Goal: Register for event/course: Sign up to attend an event or enroll in a course

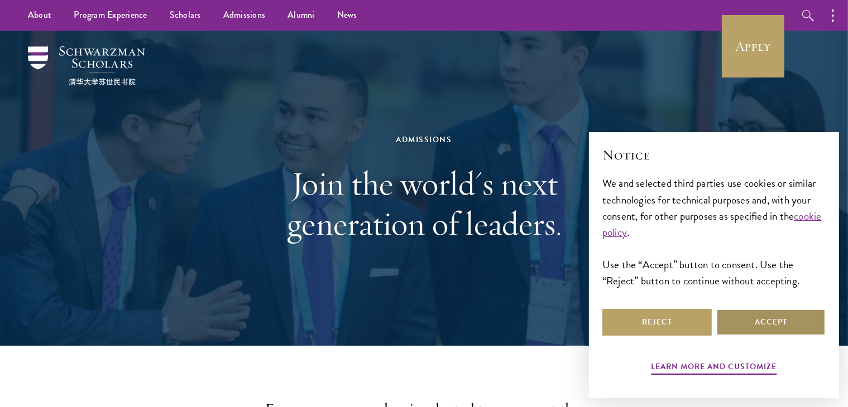
click at [796, 325] on button "Accept" at bounding box center [770, 322] width 109 height 27
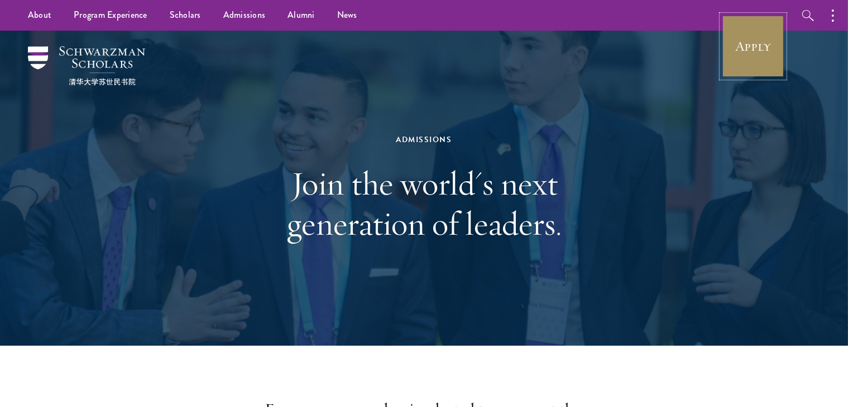
click at [761, 53] on link "Apply" at bounding box center [753, 46] width 62 height 62
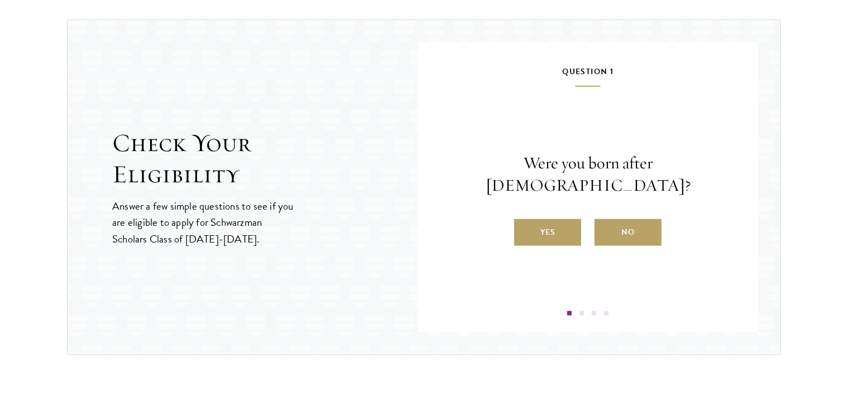
scroll to position [1161, 0]
click at [545, 219] on label "Yes" at bounding box center [547, 232] width 67 height 27
click at [524, 220] on input "Yes" at bounding box center [519, 225] width 10 height 10
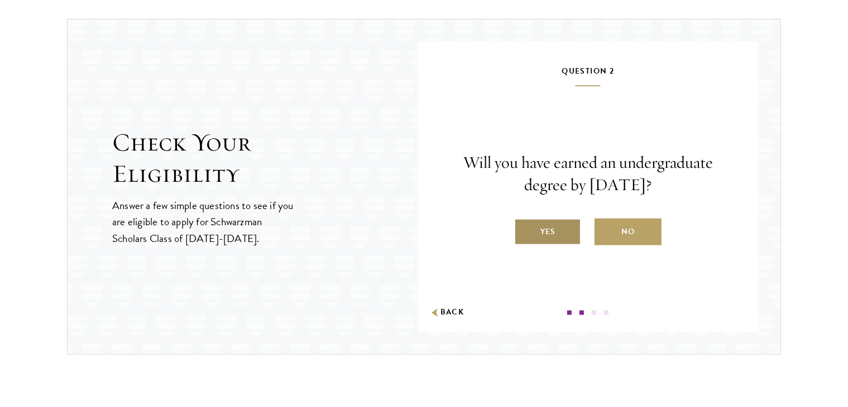
click at [568, 222] on label "Yes" at bounding box center [547, 232] width 67 height 27
click at [524, 222] on input "Yes" at bounding box center [519, 225] width 10 height 10
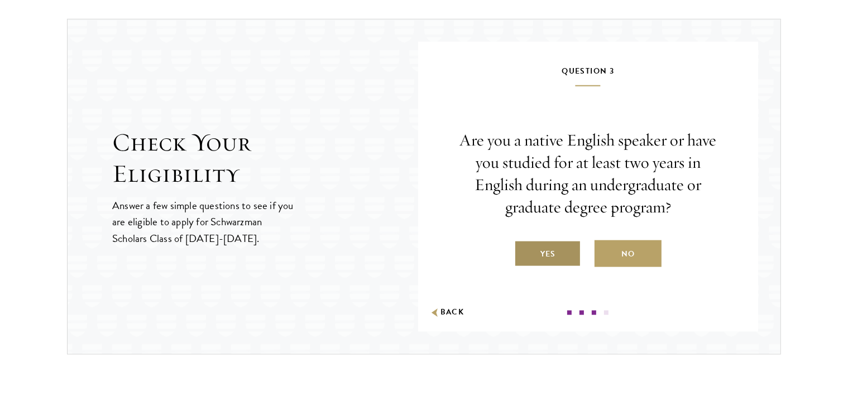
click at [557, 252] on label "Yes" at bounding box center [547, 254] width 67 height 27
click at [524, 252] on input "Yes" at bounding box center [519, 247] width 10 height 10
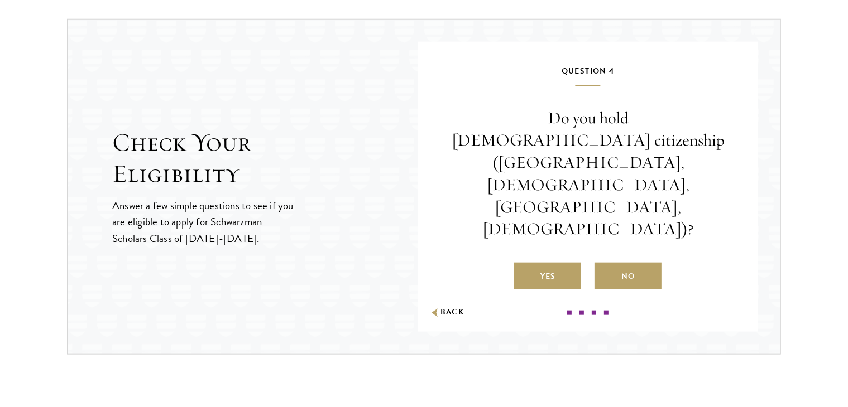
click at [611, 243] on div "Question 4 Do you hold Chinese citizenship (Chinese mainland, Hong Kong, Macau,…" at bounding box center [587, 189] width 273 height 251
click at [614, 263] on label "No" at bounding box center [627, 276] width 67 height 27
click at [604, 264] on input "No" at bounding box center [599, 269] width 10 height 10
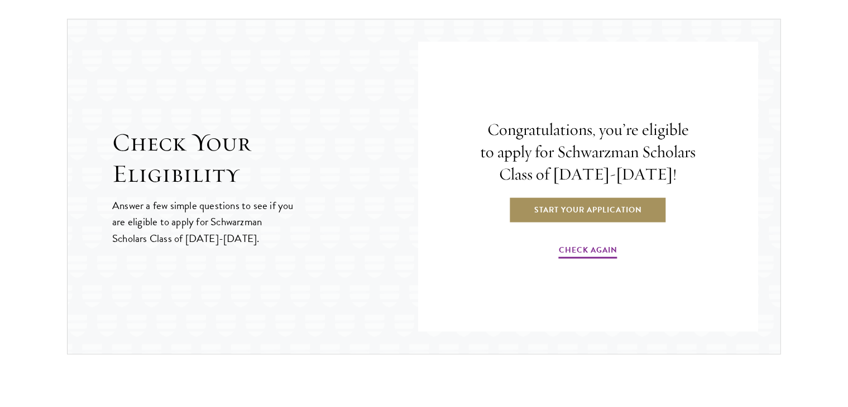
click at [629, 213] on link "Start Your Application" at bounding box center [588, 209] width 158 height 27
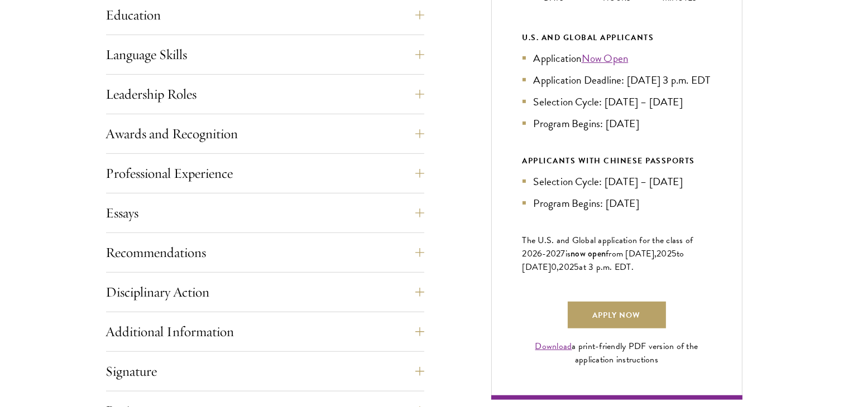
scroll to position [599, 0]
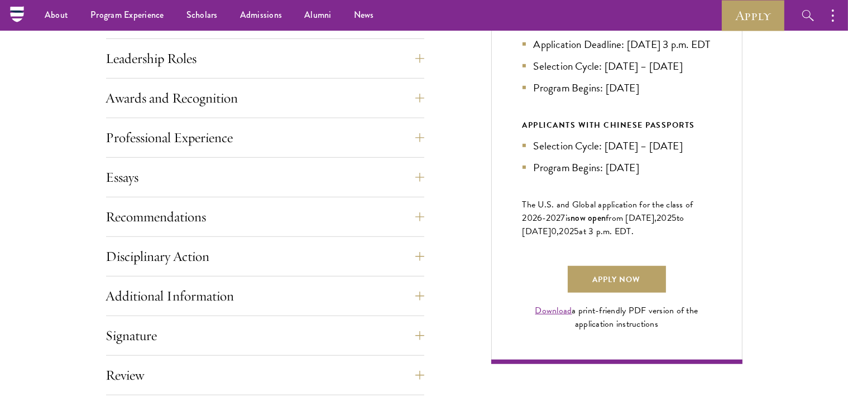
click at [470, 264] on div "Application Home Page The online application form must be completed in English.…" at bounding box center [424, 144] width 636 height 661
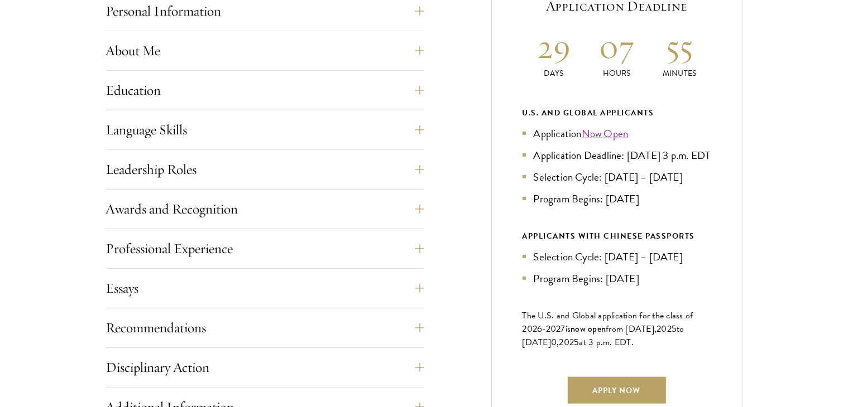
scroll to position [570, 0]
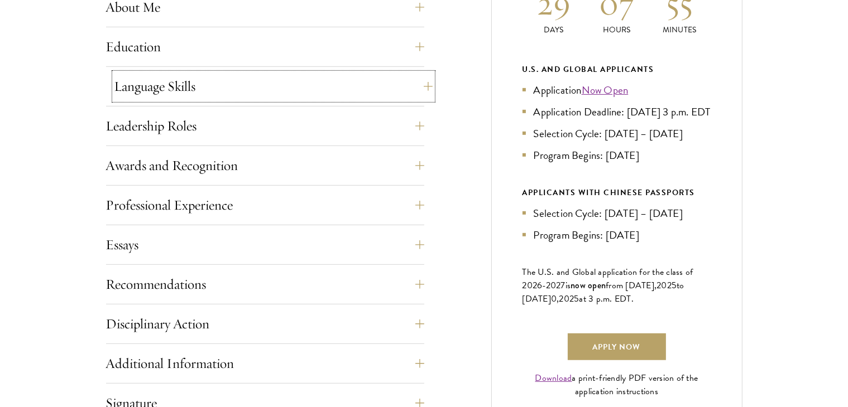
click at [357, 86] on button "Language Skills" at bounding box center [273, 86] width 318 height 27
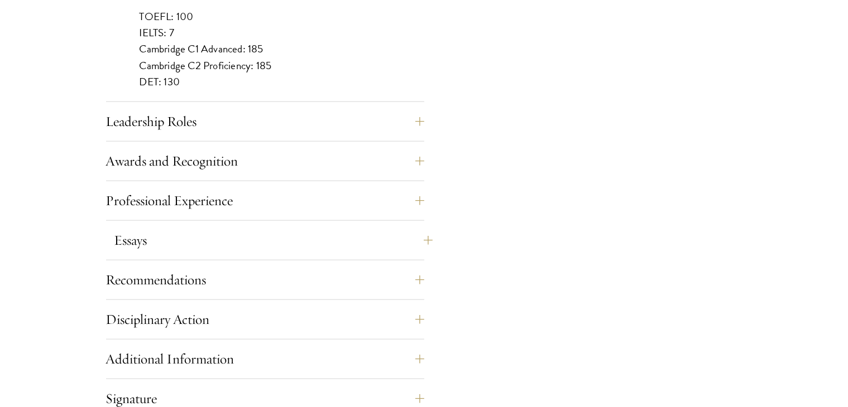
scroll to position [1127, 0]
click at [346, 124] on button "Leadership Roles" at bounding box center [273, 121] width 318 height 27
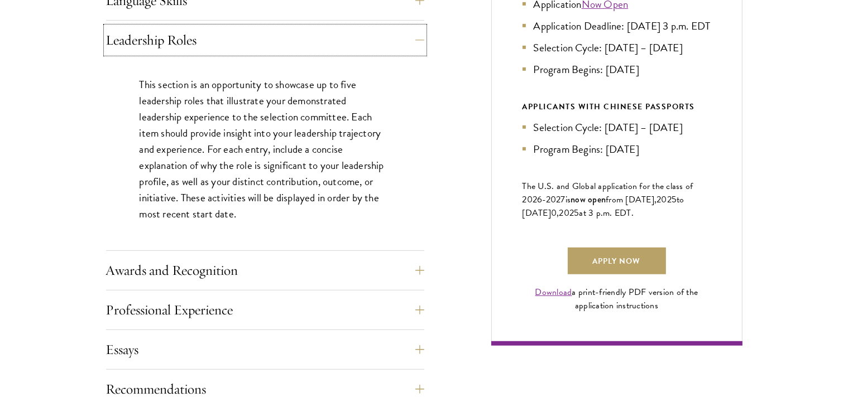
scroll to position [660, 0]
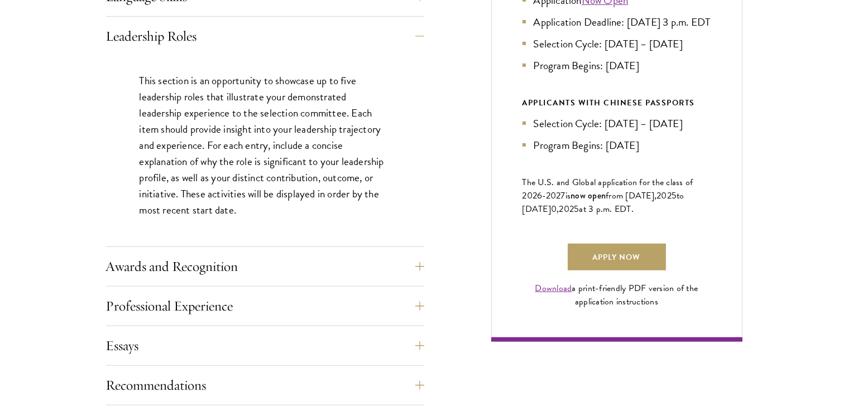
click at [390, 281] on div "Awards and Recognition This section is an opportunity to showcase up to five aw…" at bounding box center [265, 269] width 318 height 33
click at [357, 260] on button "Awards and Recognition" at bounding box center [273, 266] width 318 height 27
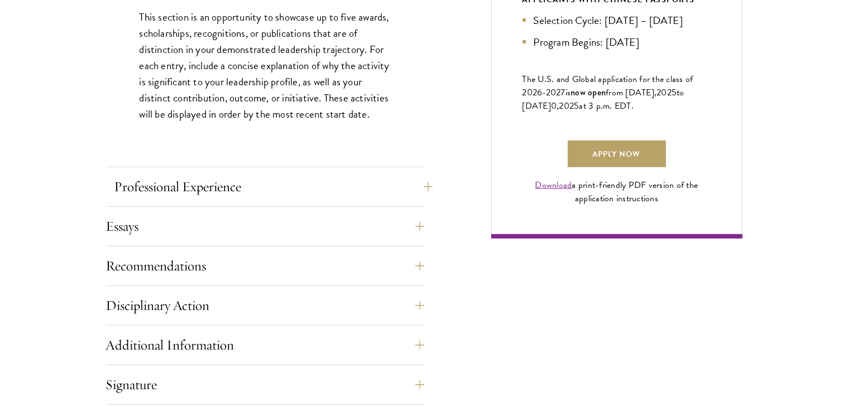
scroll to position [767, 0]
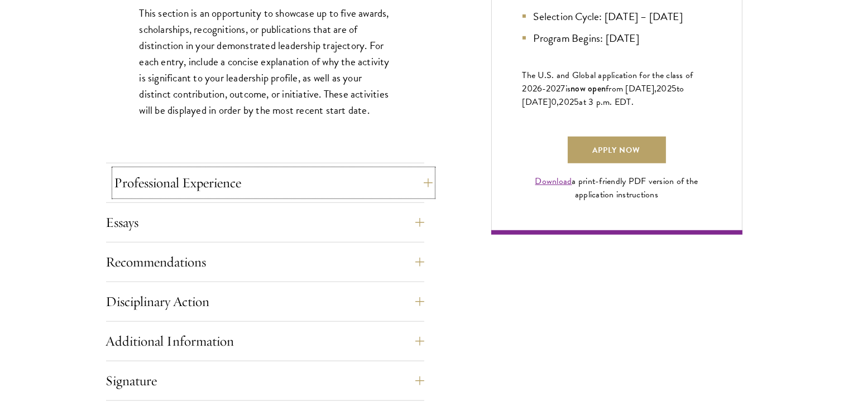
click at [344, 190] on button "Professional Experience" at bounding box center [273, 183] width 318 height 27
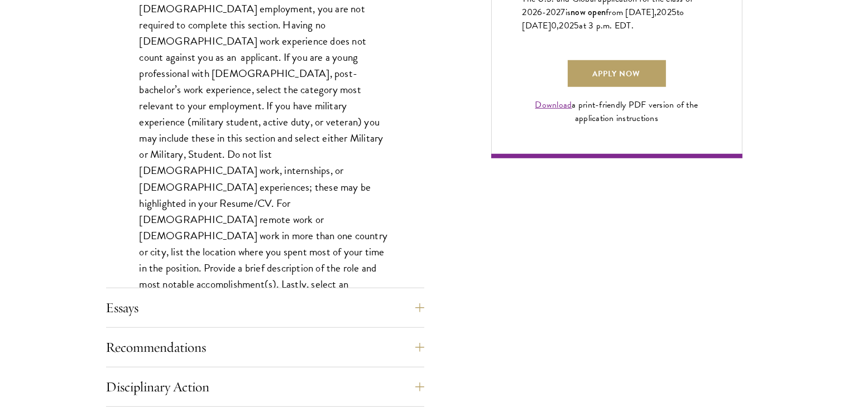
scroll to position [848, 0]
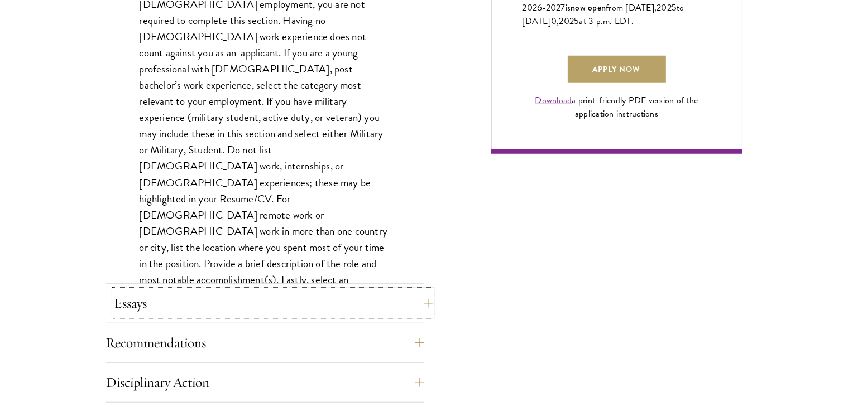
click at [329, 310] on button "Essays" at bounding box center [273, 303] width 318 height 27
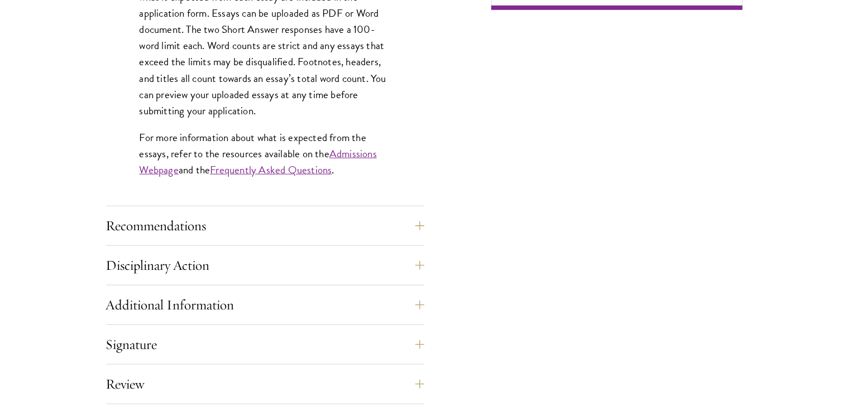
scroll to position [995, 0]
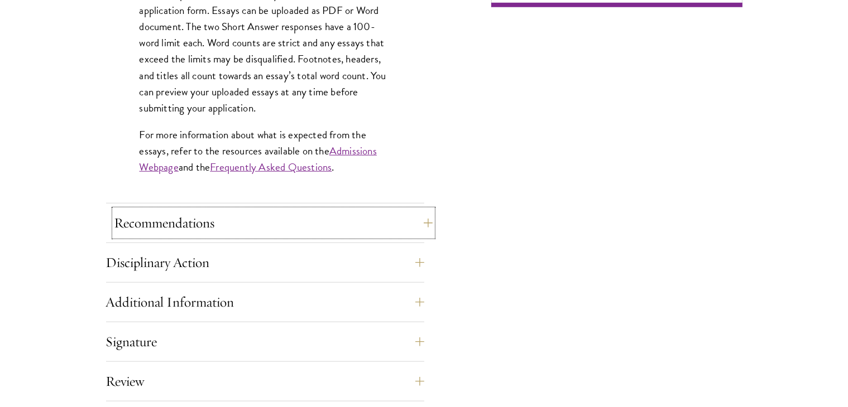
click at [336, 230] on button "Recommendations" at bounding box center [273, 223] width 318 height 27
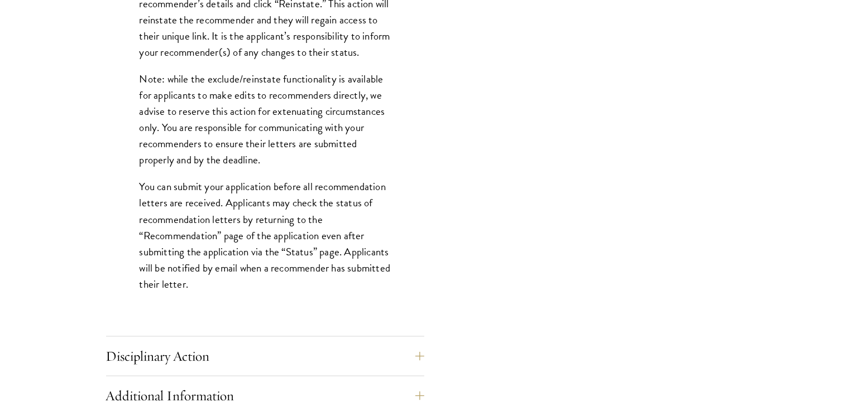
scroll to position [1453, 0]
click at [321, 356] on button "Disciplinary Action" at bounding box center [273, 356] width 318 height 27
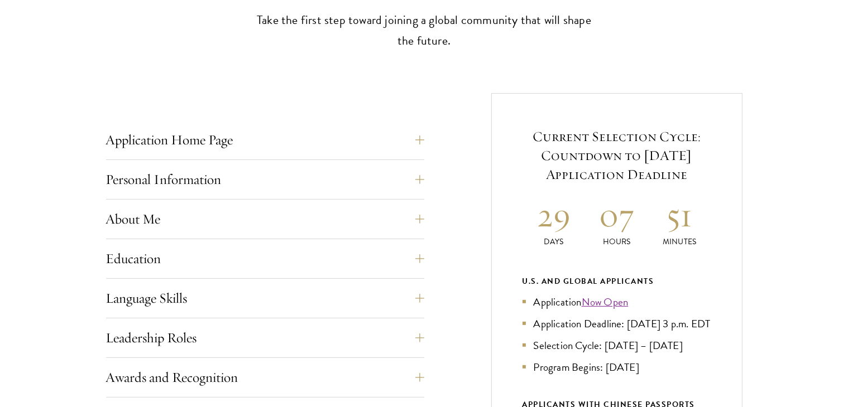
scroll to position [359, 0]
click at [335, 152] on button "Application Home Page" at bounding box center [273, 139] width 318 height 27
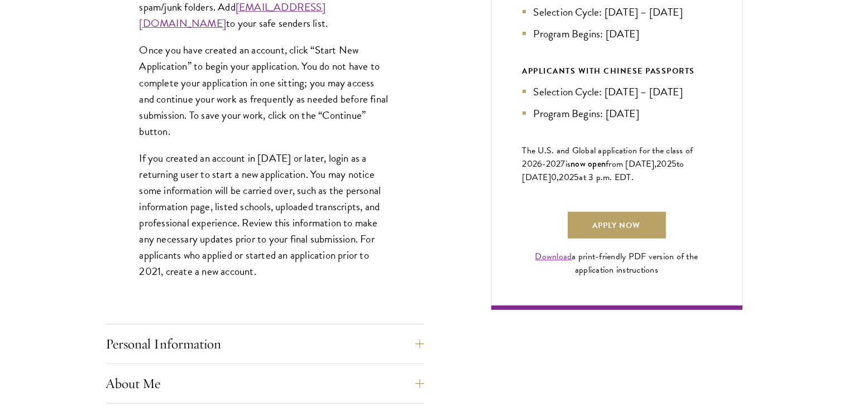
scroll to position [692, 0]
click at [257, 344] on button "Personal Information" at bounding box center [273, 343] width 318 height 27
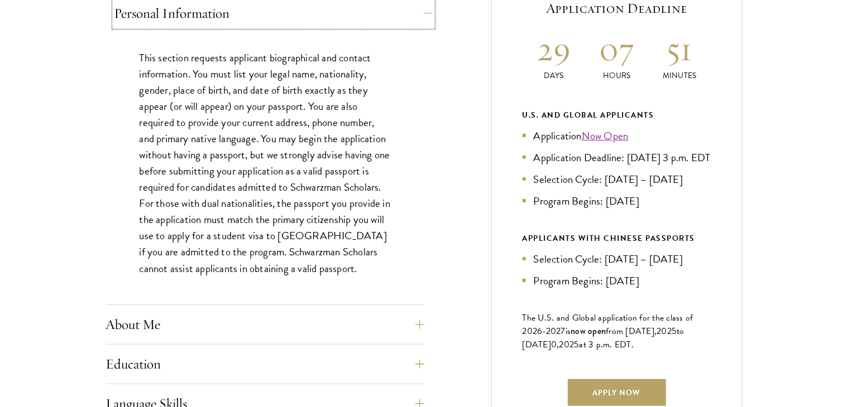
scroll to position [532, 0]
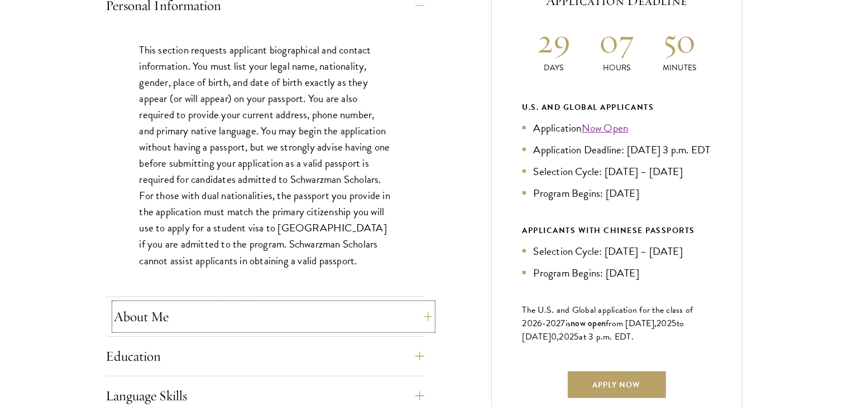
click at [257, 329] on button "About Me" at bounding box center [273, 317] width 318 height 27
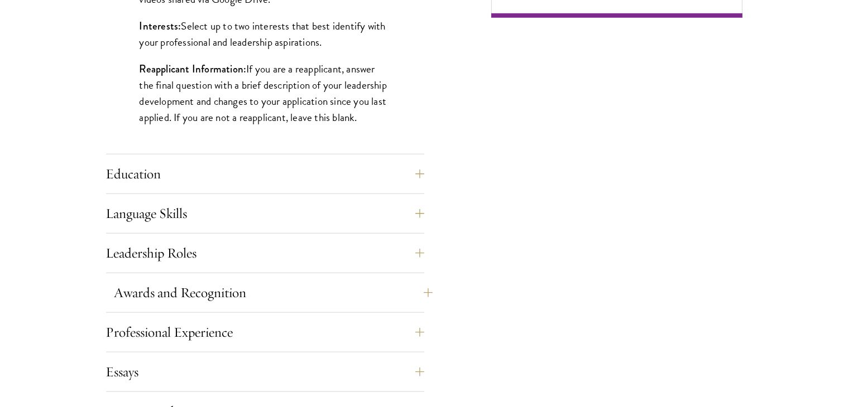
scroll to position [987, 0]
